Goal: Task Accomplishment & Management: Manage account settings

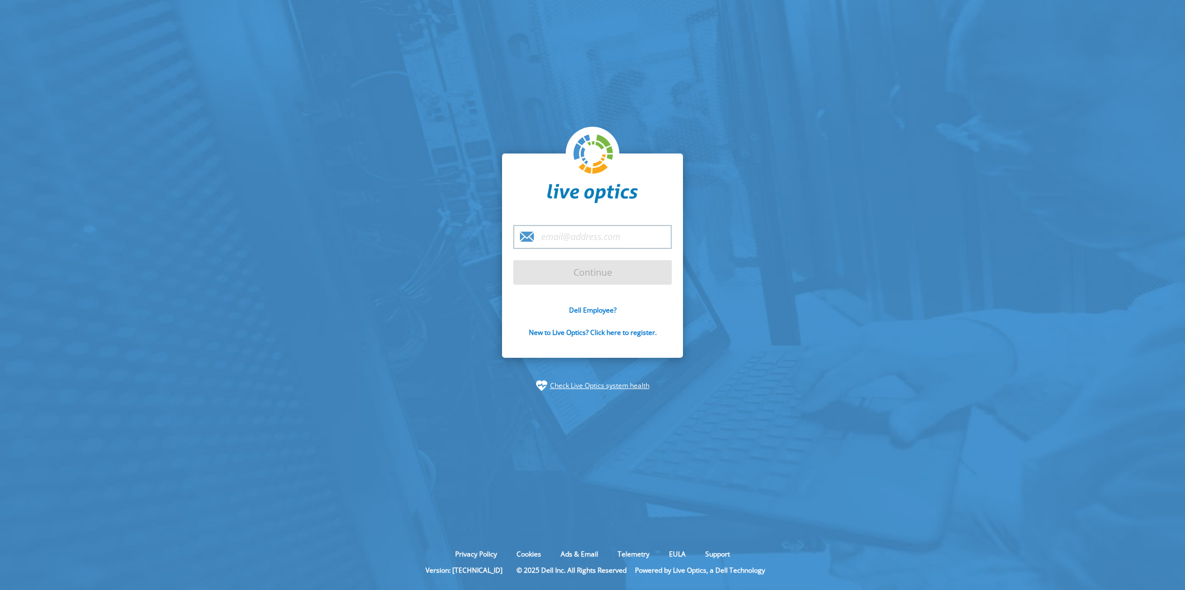
click at [578, 242] on input "email" at bounding box center [592, 237] width 159 height 24
type input "[PERSON_NAME][EMAIL_ADDRESS][DOMAIN_NAME]"
click at [578, 278] on input "Continue" at bounding box center [592, 272] width 159 height 25
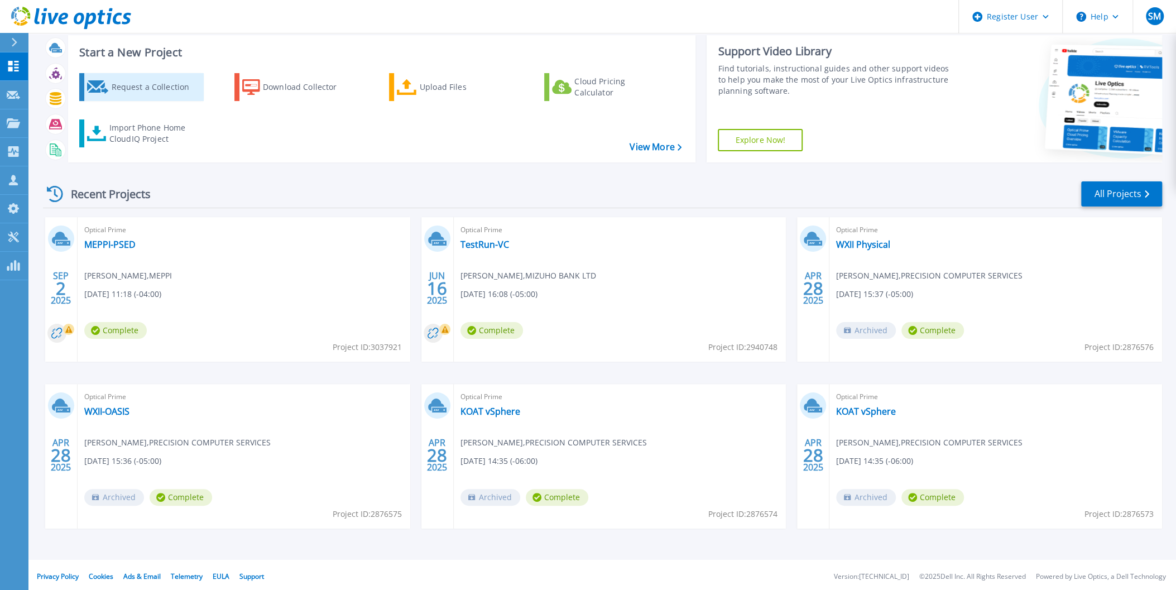
scroll to position [28, 0]
